Goal: Entertainment & Leisure: Consume media (video, audio)

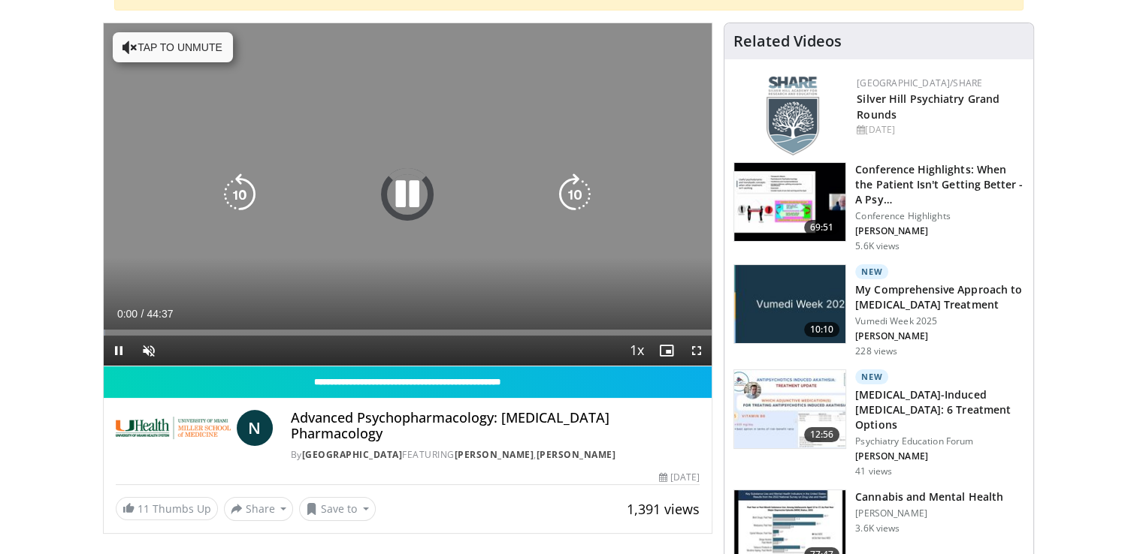
scroll to position [150, 0]
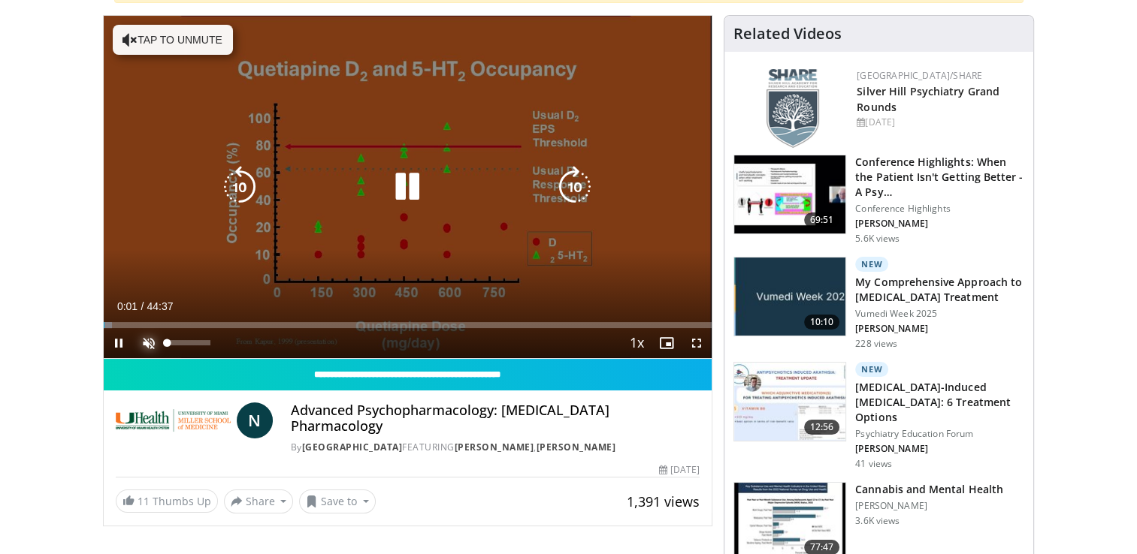
click at [144, 341] on span "Video Player" at bounding box center [149, 343] width 30 height 30
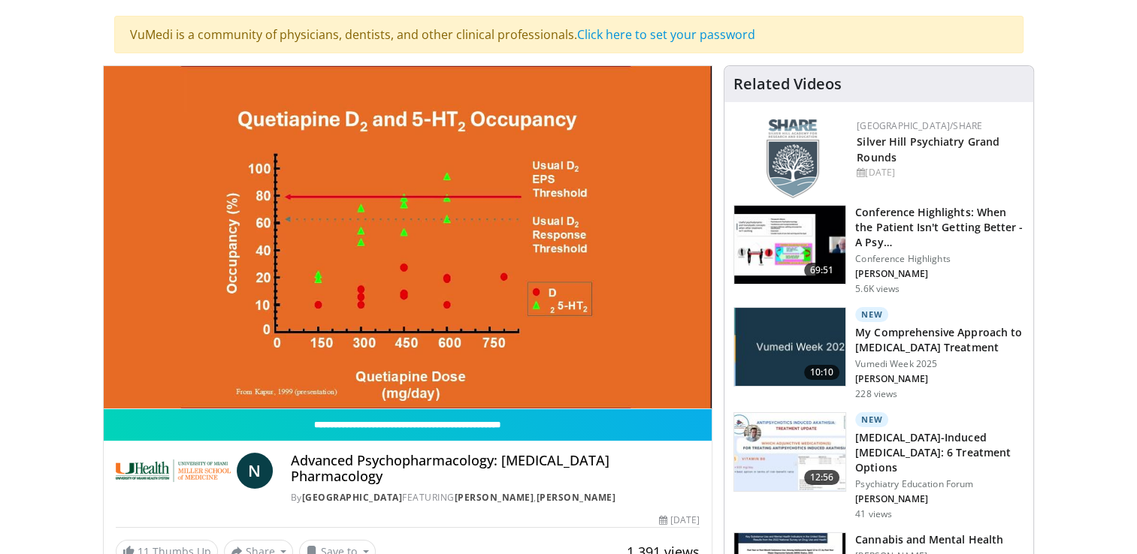
scroll to position [75, 0]
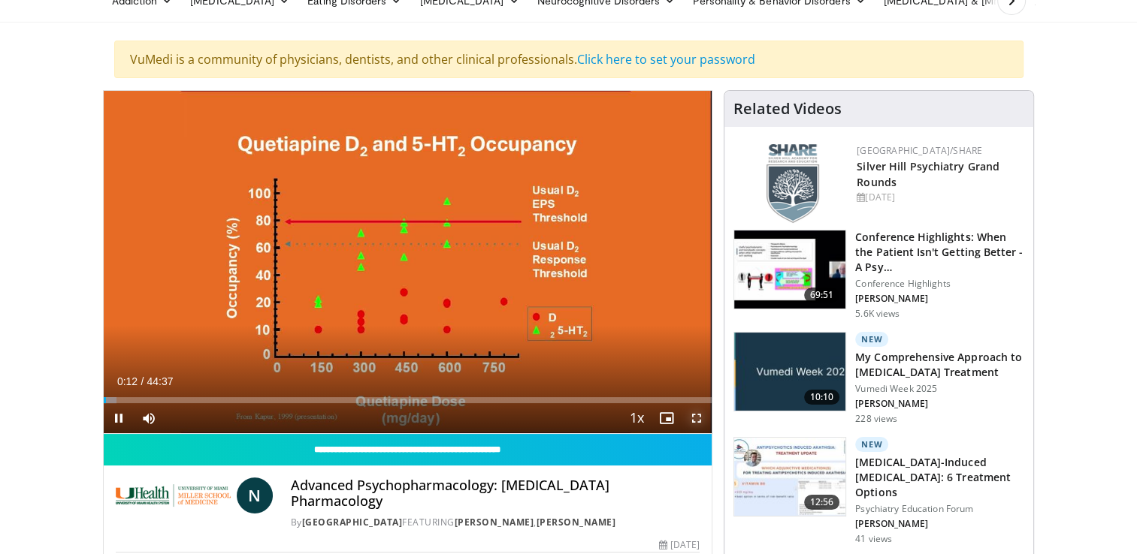
click at [699, 424] on span "Video Player" at bounding box center [696, 418] width 30 height 30
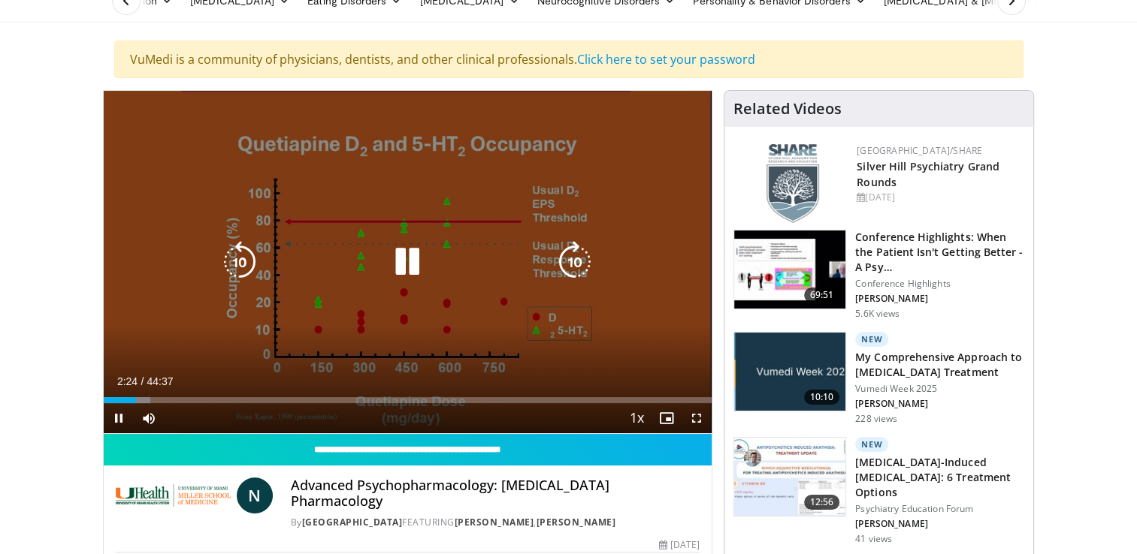
click at [443, 218] on div "10 seconds Tap to unmute" at bounding box center [408, 262] width 609 height 343
